Goal: Feedback & Contribution: Leave review/rating

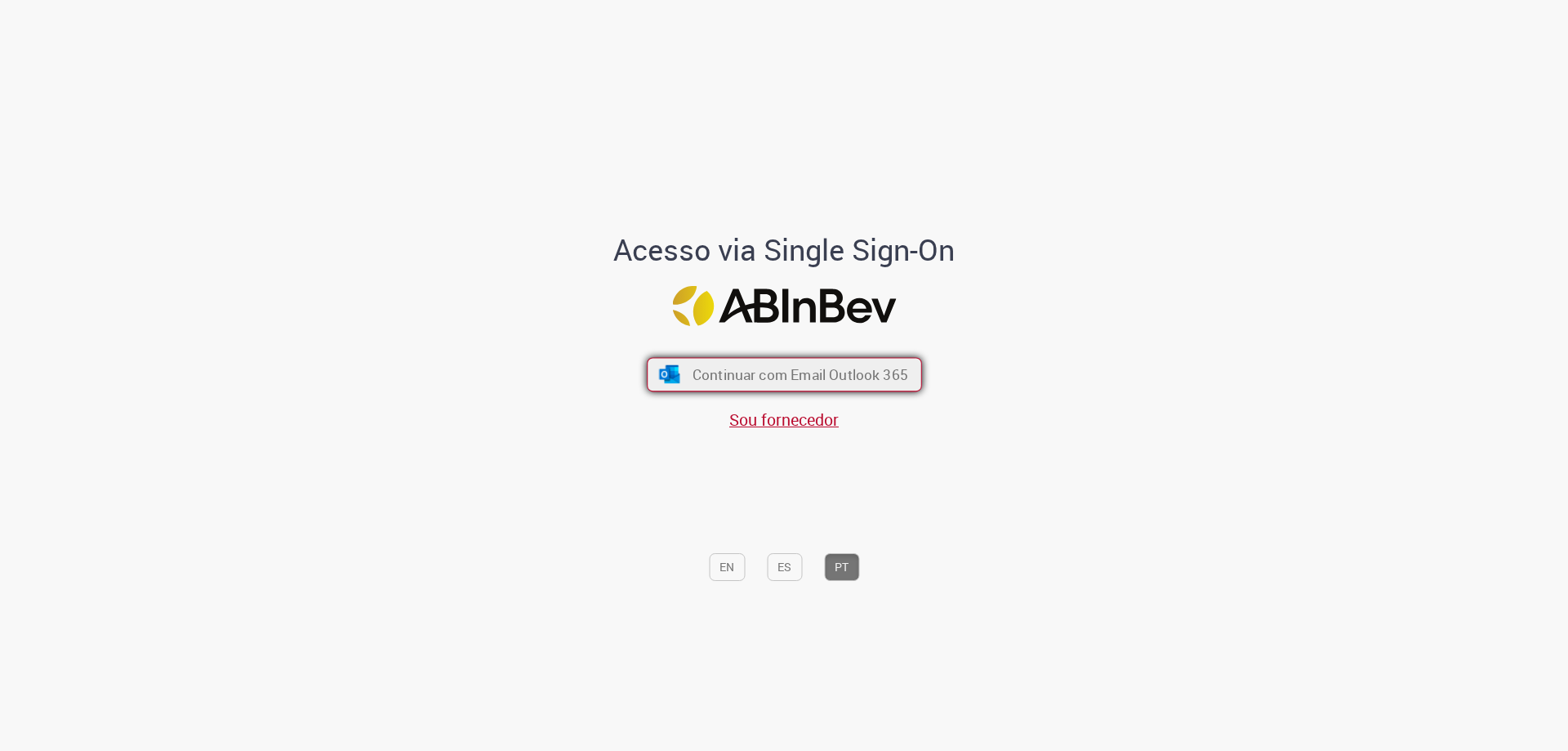
click at [743, 384] on span "Continuar com Email Outlook 365" at bounding box center [800, 374] width 216 height 19
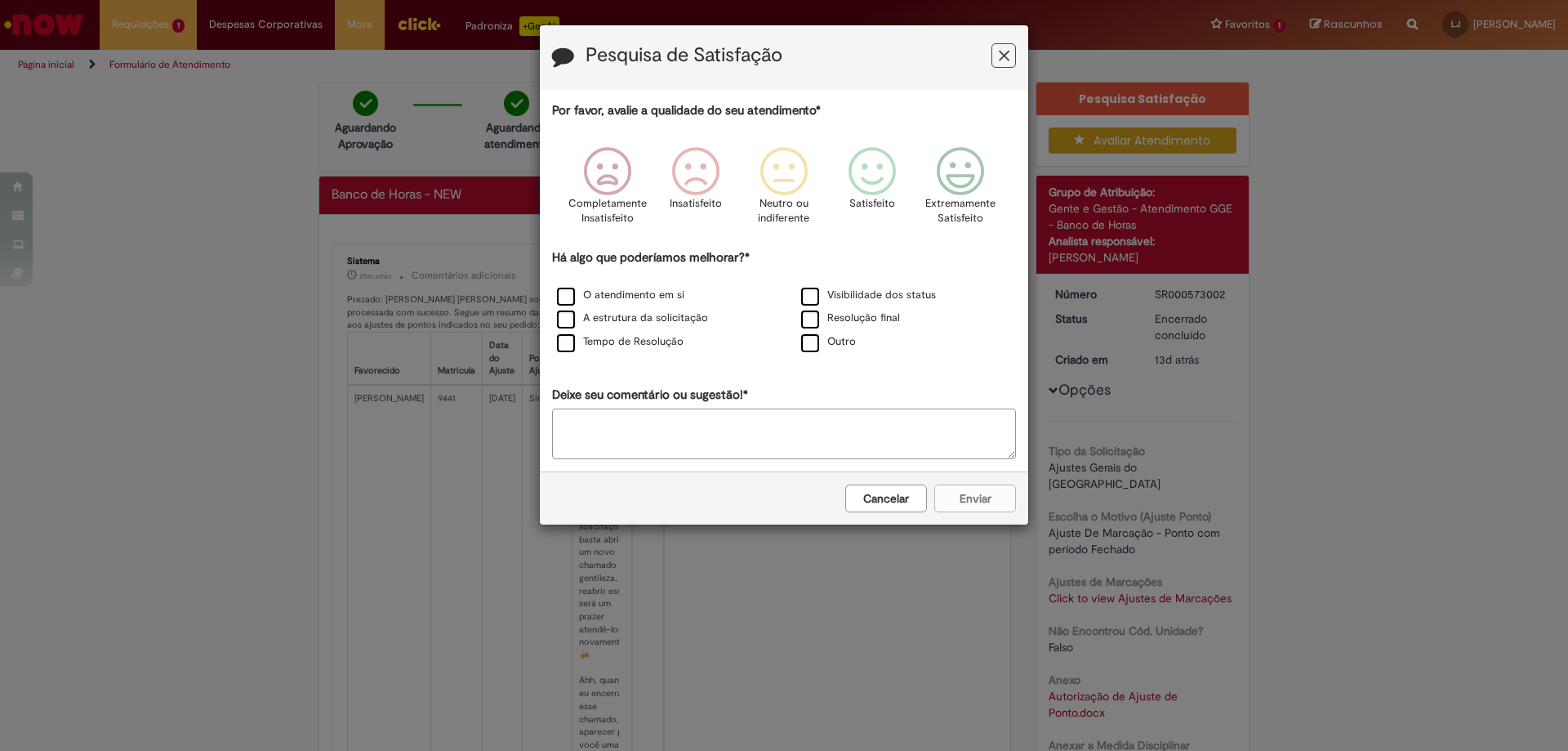
click at [994, 51] on button "Feedback" at bounding box center [1003, 55] width 24 height 24
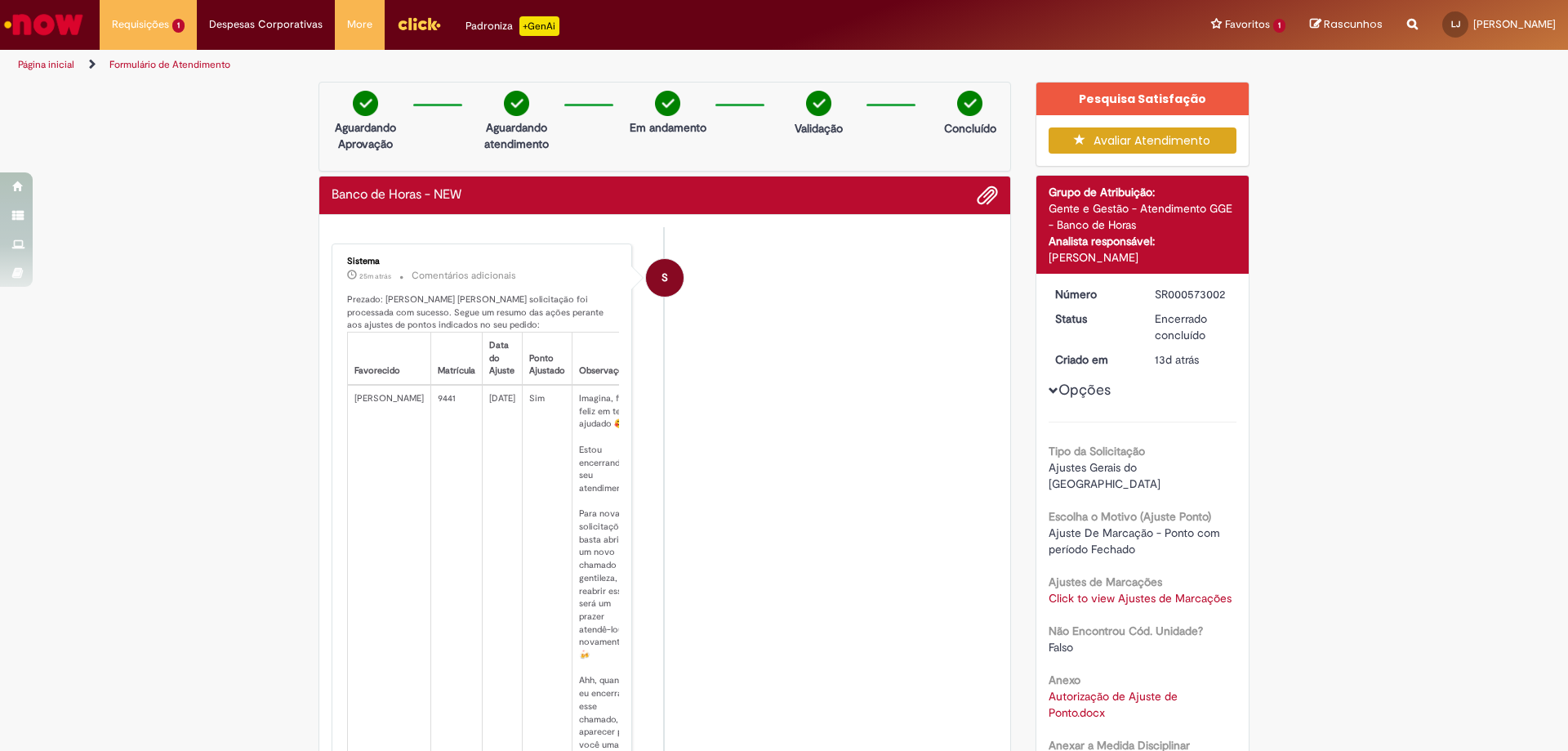
click at [1167, 130] on button "Avaliar Atendimento" at bounding box center [1143, 140] width 189 height 26
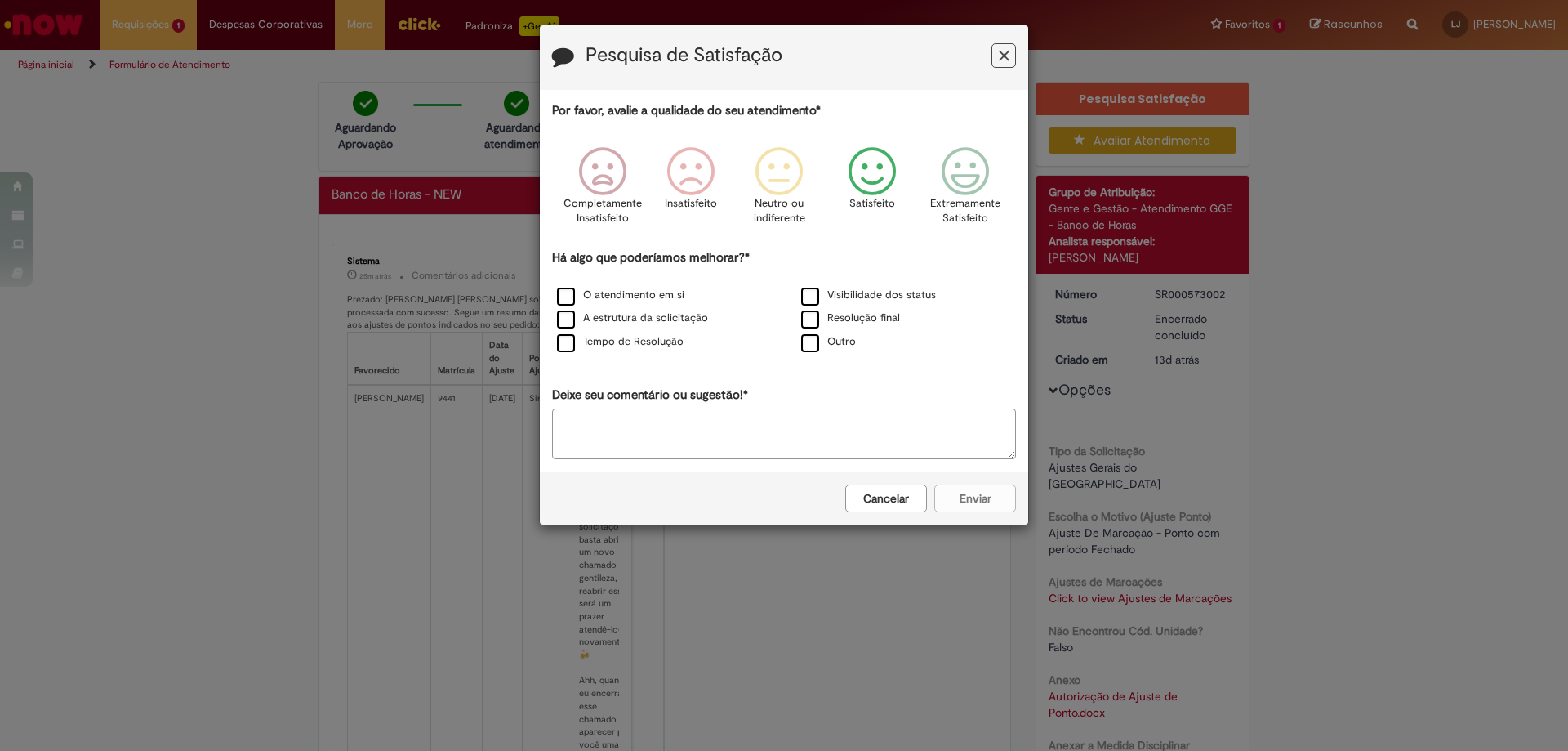
click at [864, 152] on icon "Feedback" at bounding box center [872, 171] width 62 height 49
click at [802, 349] on label "Outro" at bounding box center [828, 342] width 54 height 15
click at [762, 433] on textarea "Deixe seu comentário ou sugestão!*" at bounding box center [784, 433] width 464 height 51
type textarea "*"
click at [625, 338] on label "Tempo de Resolução" at bounding box center [620, 342] width 127 height 15
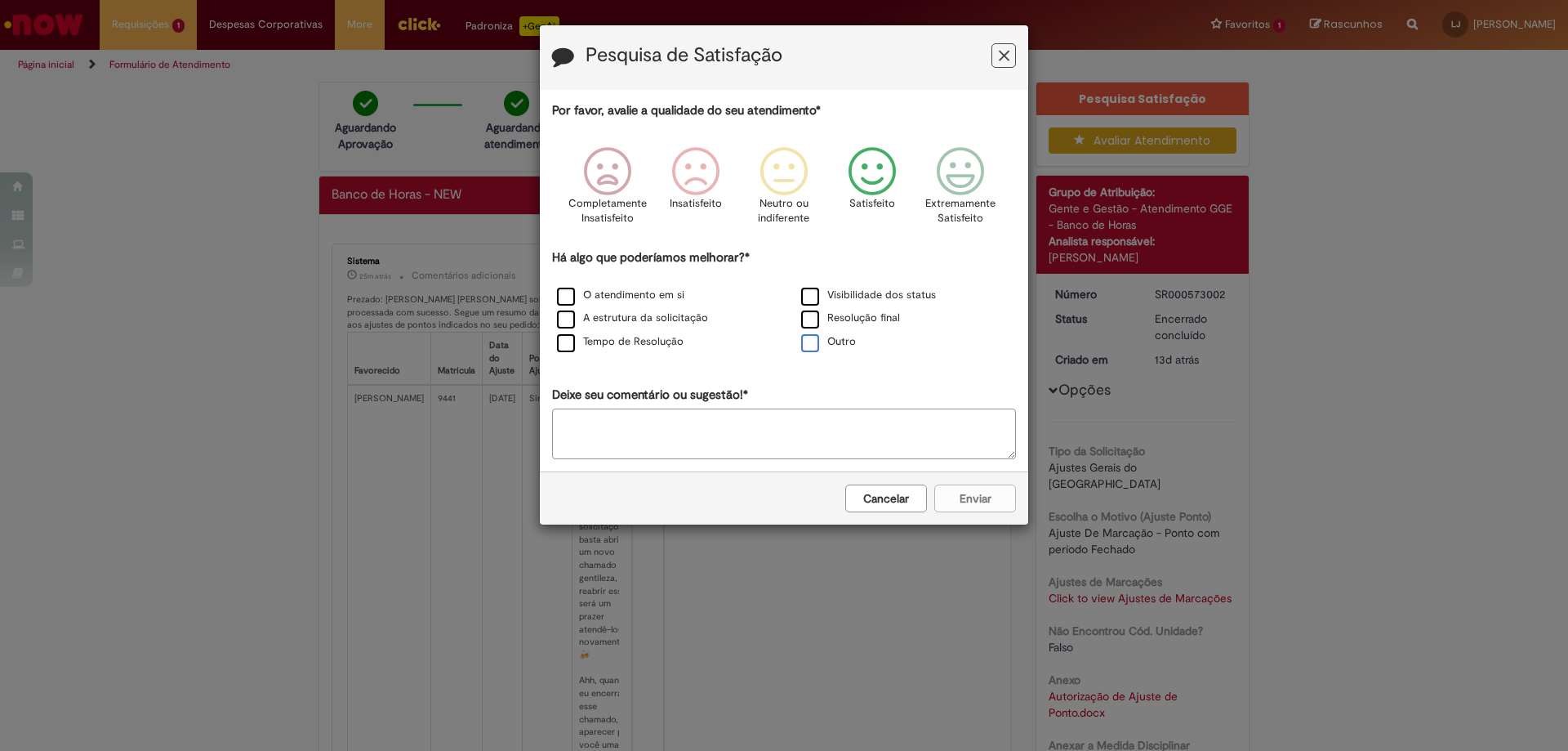
click at [817, 347] on label "Outro" at bounding box center [828, 342] width 54 height 15
click at [1006, 501] on button "Enviar" at bounding box center [975, 498] width 82 height 28
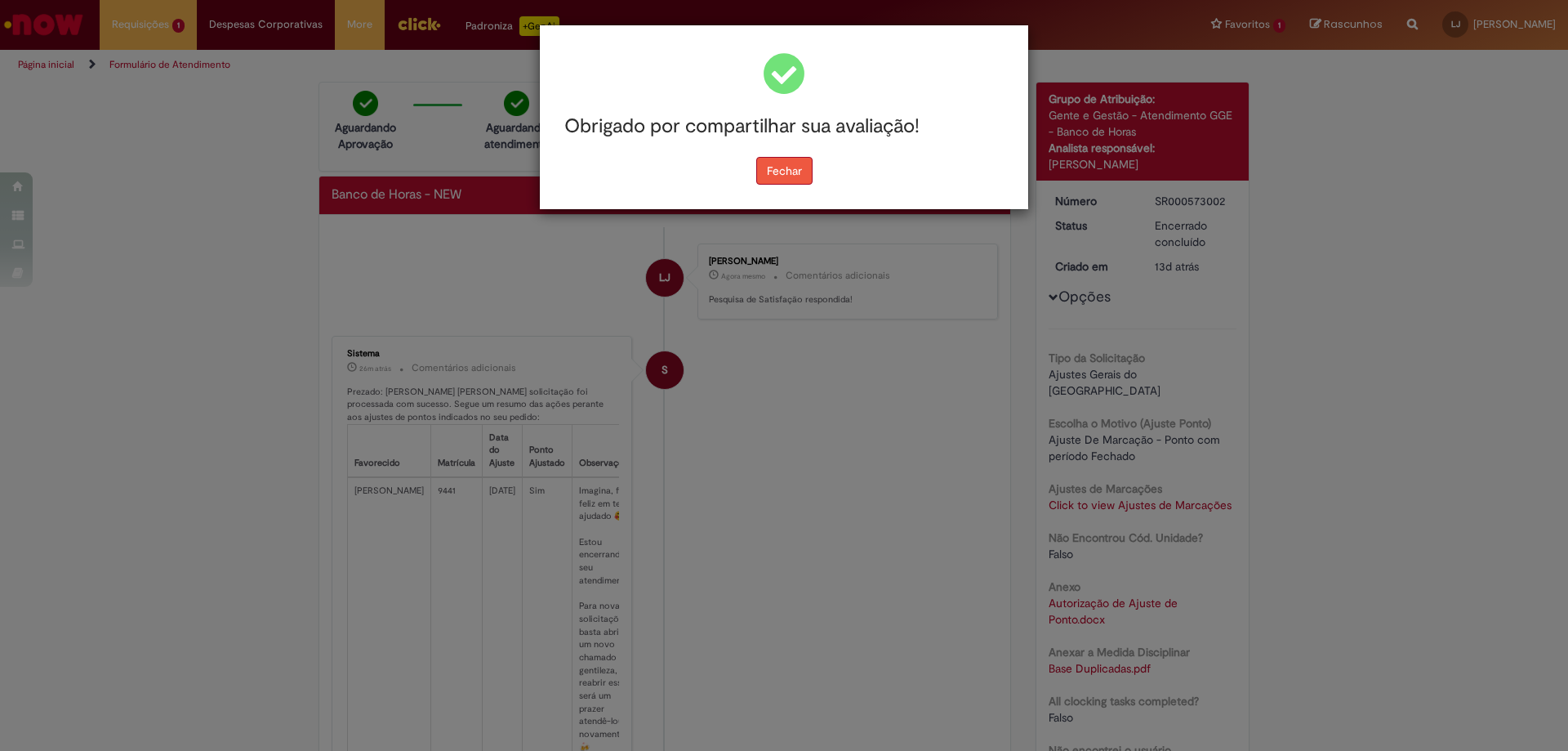
click at [785, 177] on button "Fechar" at bounding box center [784, 170] width 56 height 28
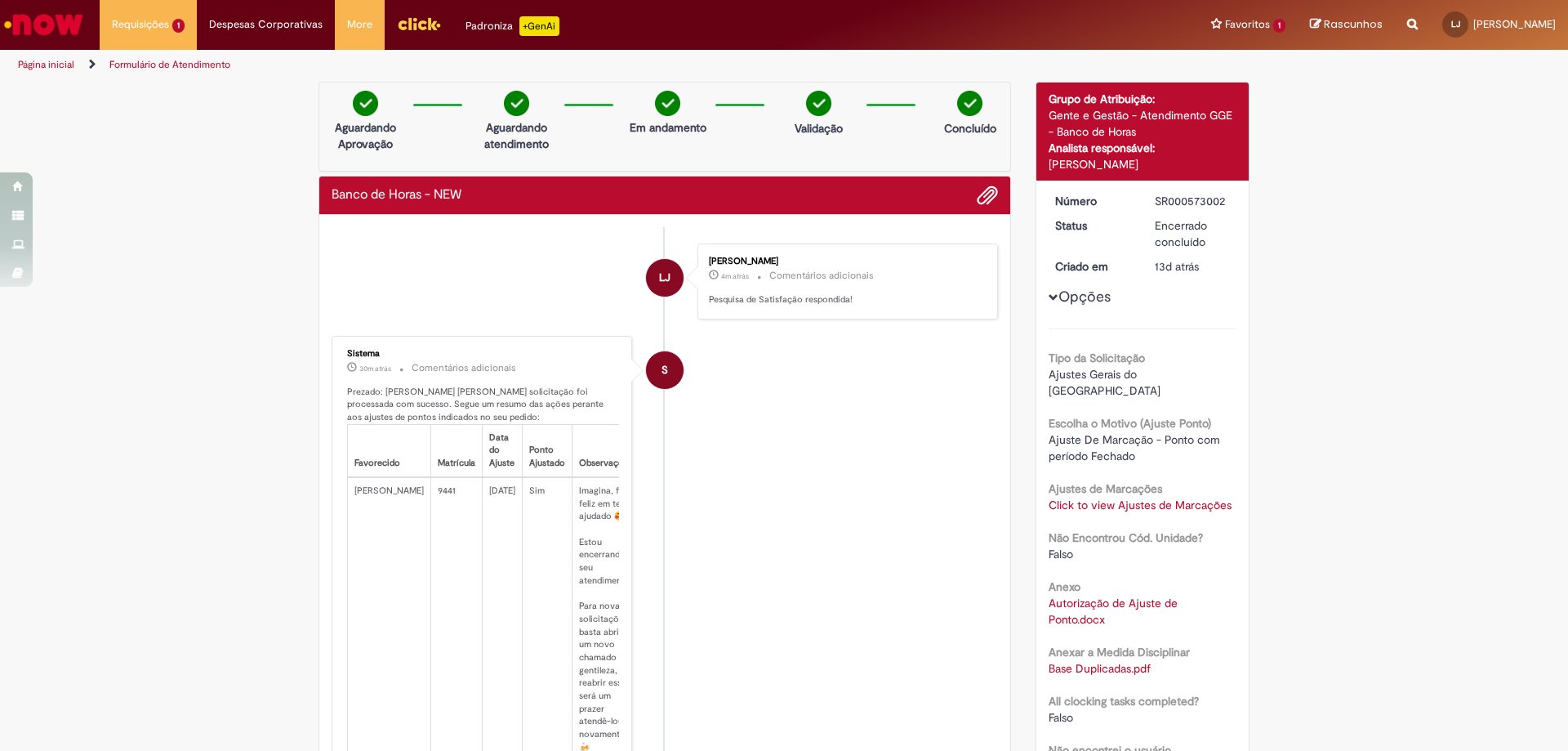
click at [65, 29] on img "Ir para a Homepage" at bounding box center [44, 24] width 84 height 33
